Goal: Information Seeking & Learning: Learn about a topic

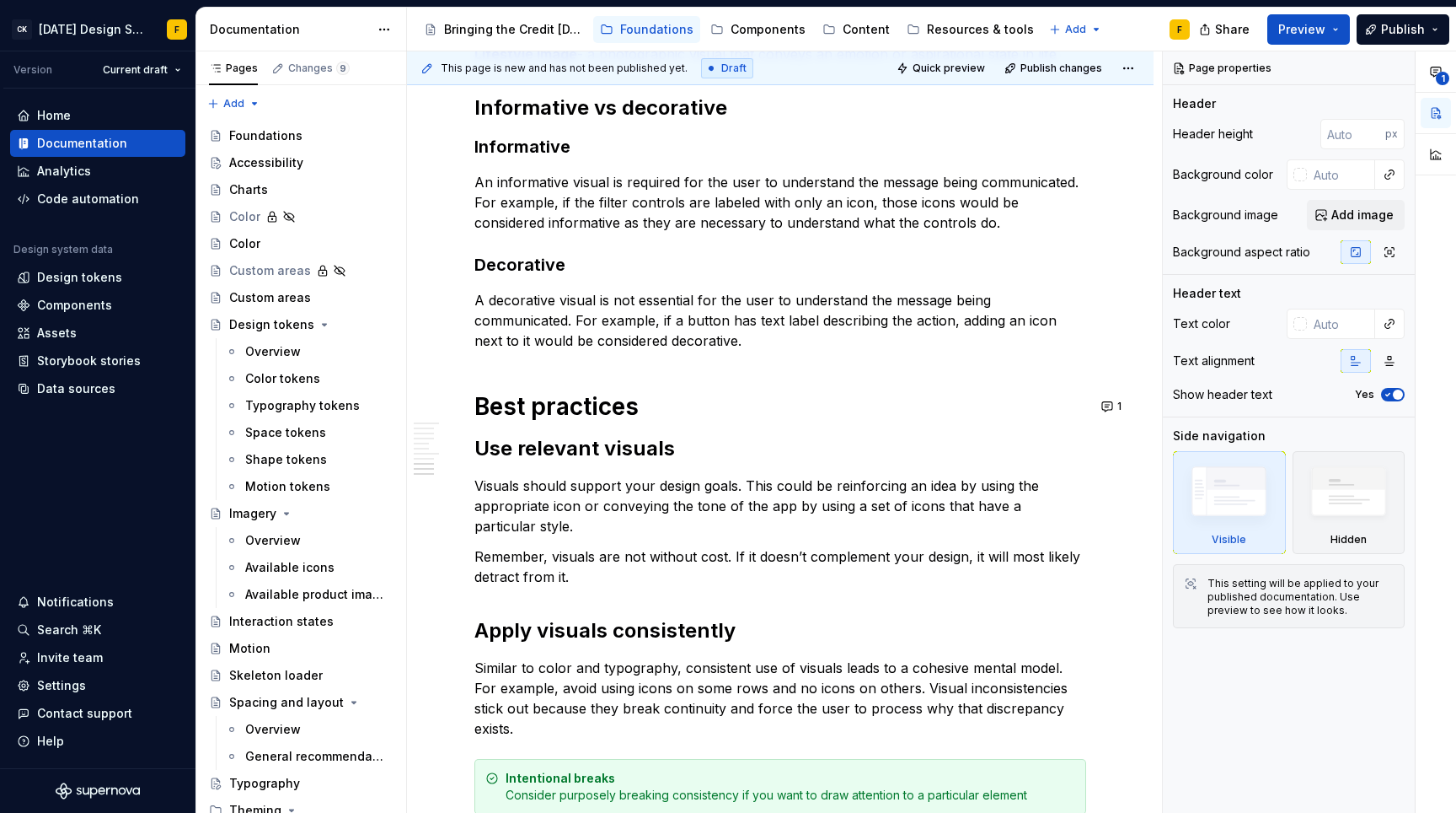
scroll to position [782, 0]
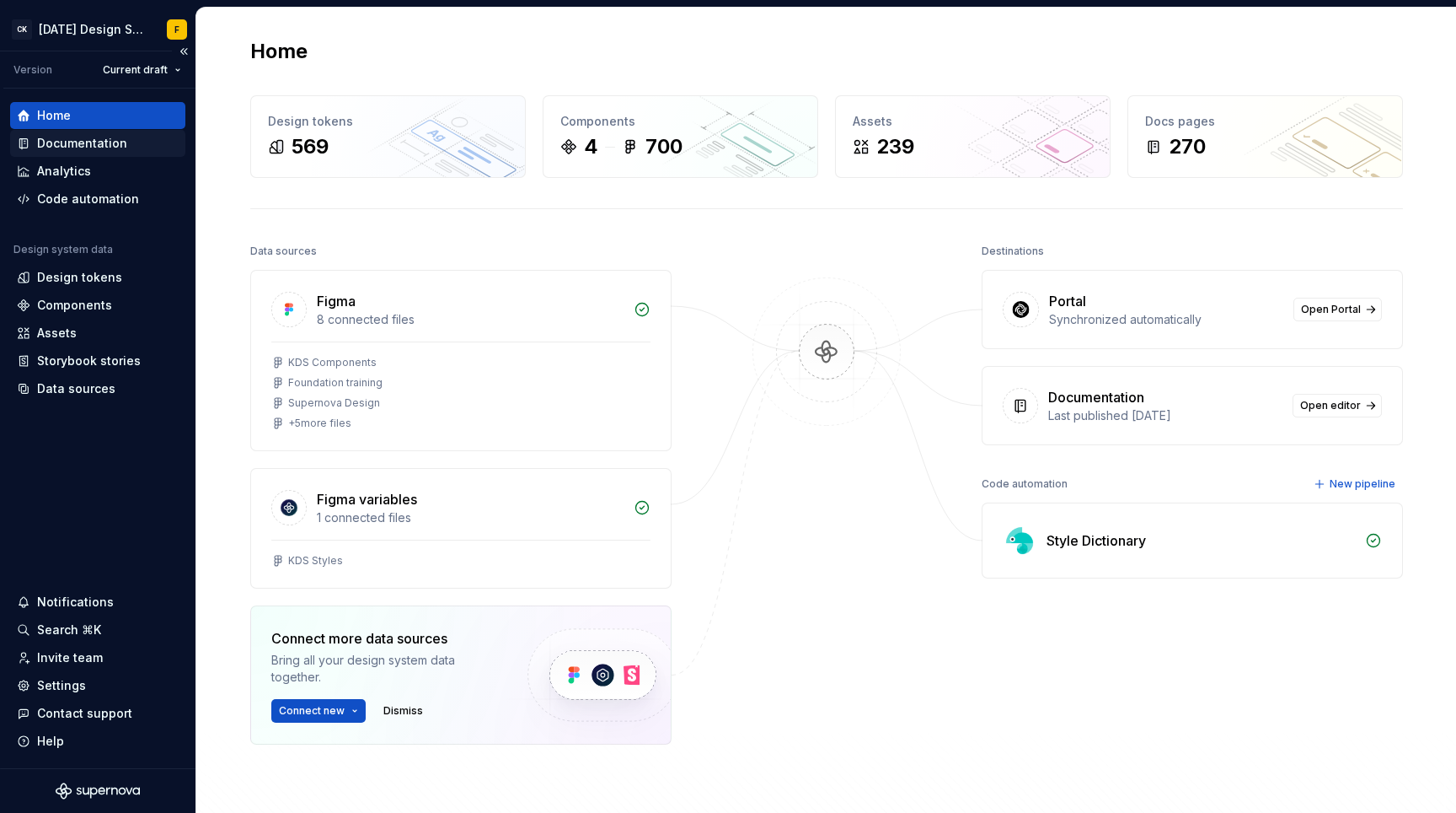
click at [91, 141] on div "Documentation" at bounding box center [82, 143] width 91 height 17
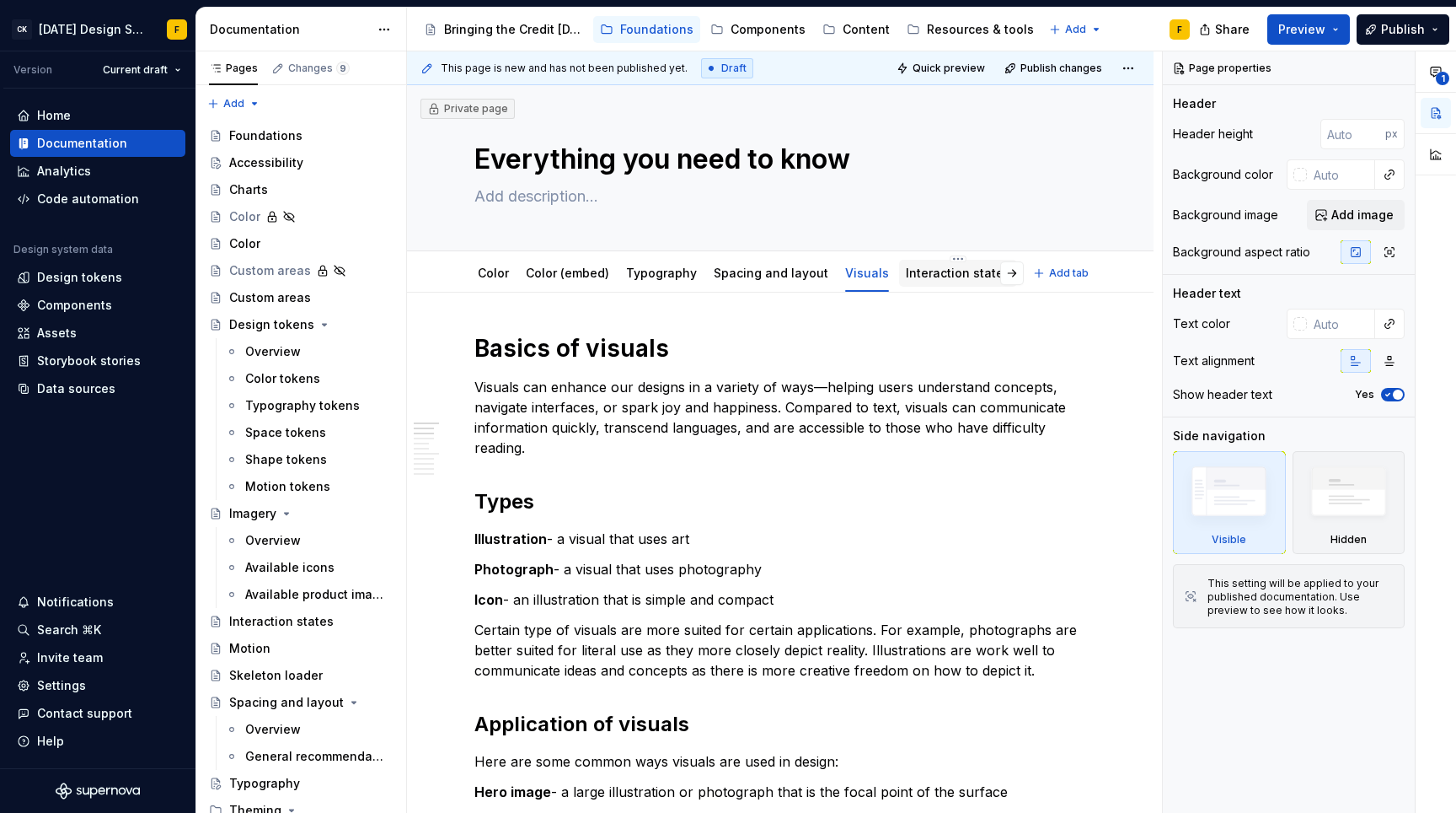
click at [927, 275] on link "Interaction states" at bounding box center [958, 273] width 104 height 14
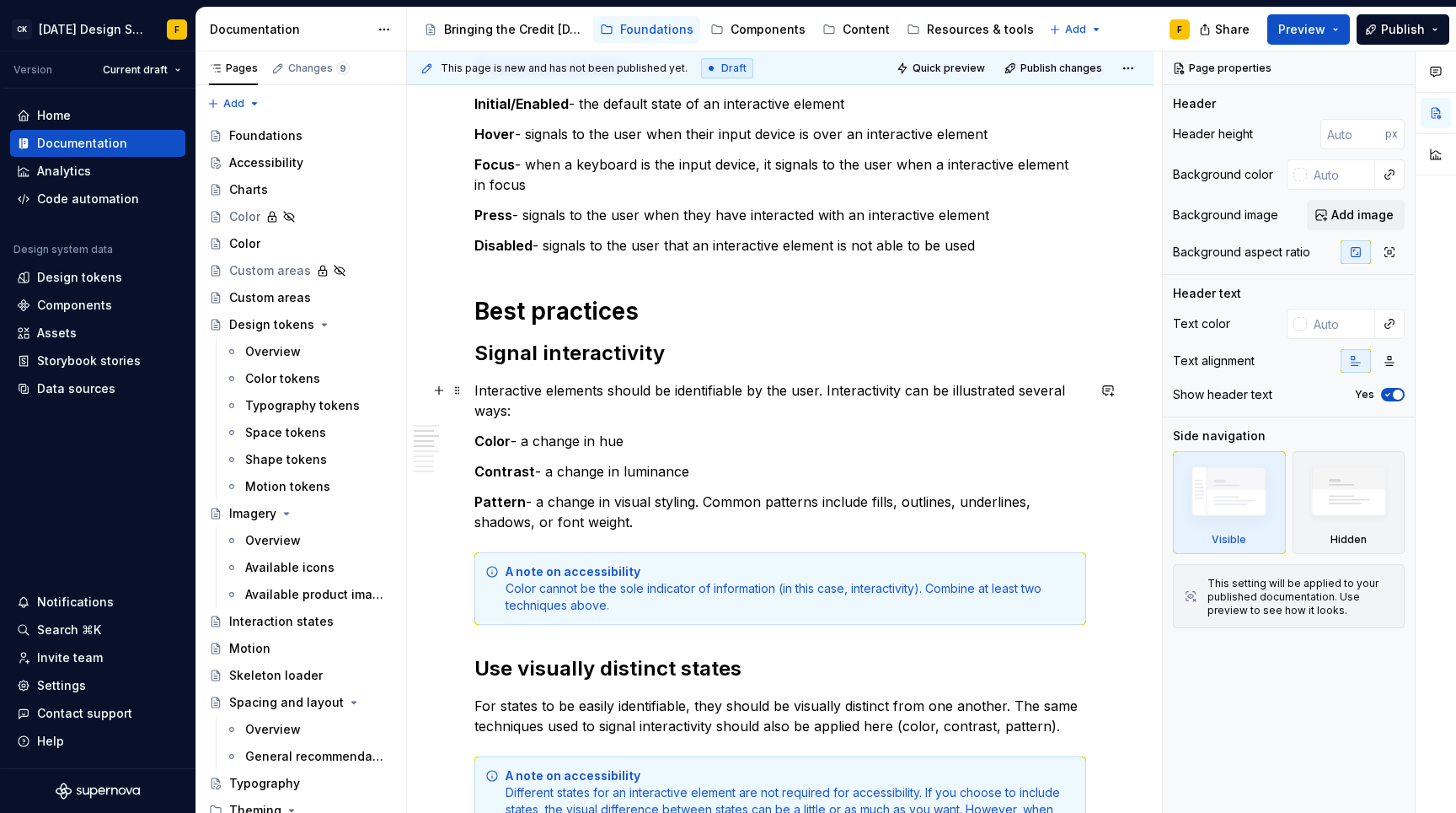
scroll to position [387, 0]
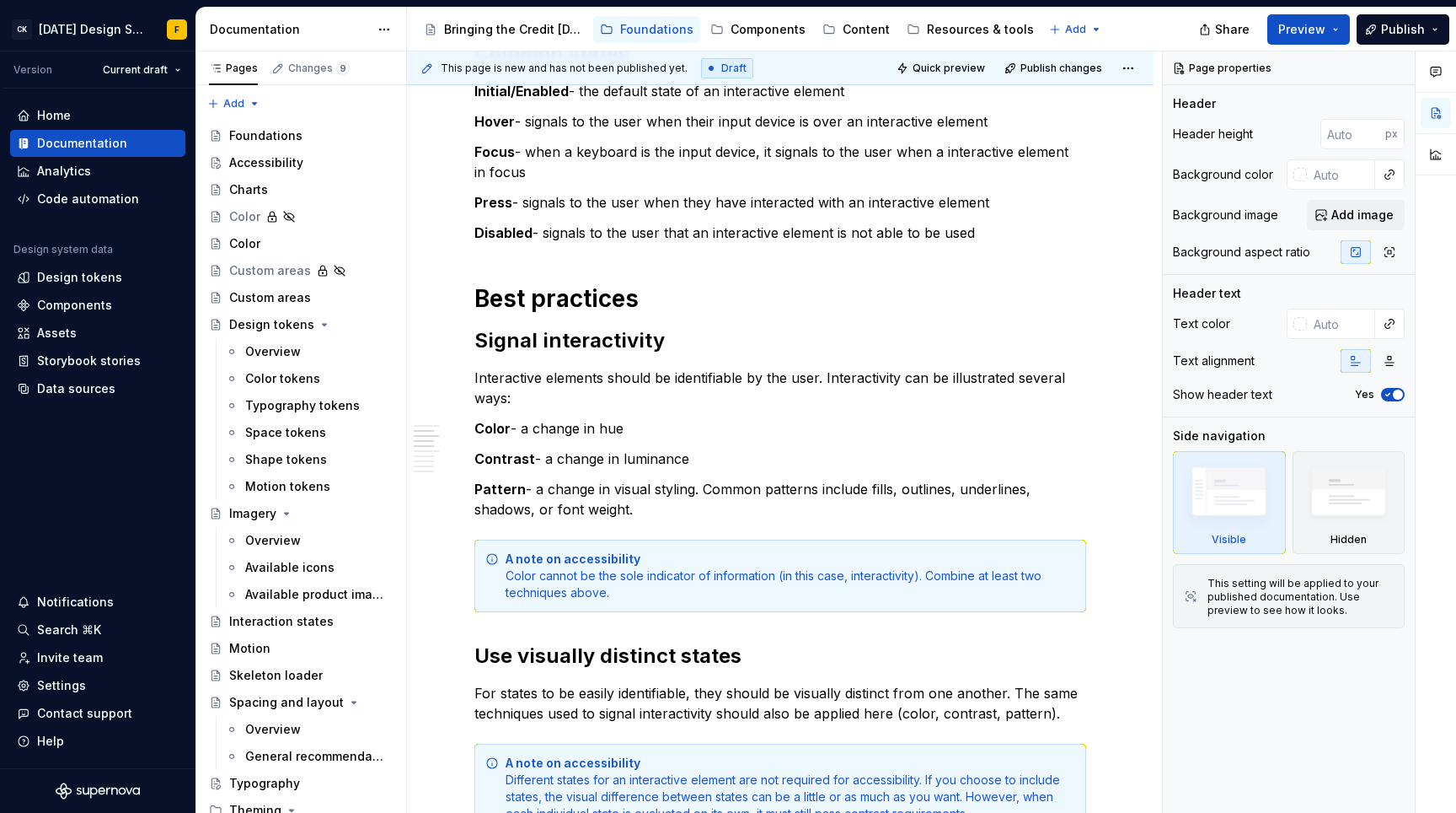
type textarea "*"
